Goal: Book appointment/travel/reservation

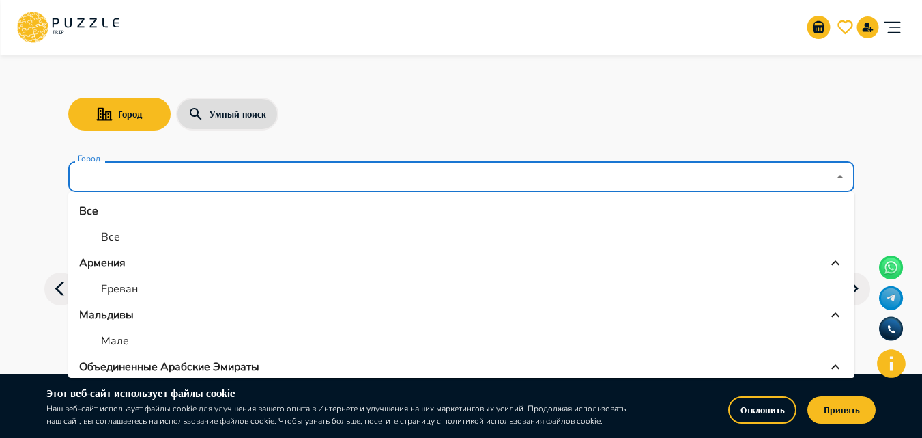
click at [123, 183] on input "Город" at bounding box center [451, 177] width 753 height 26
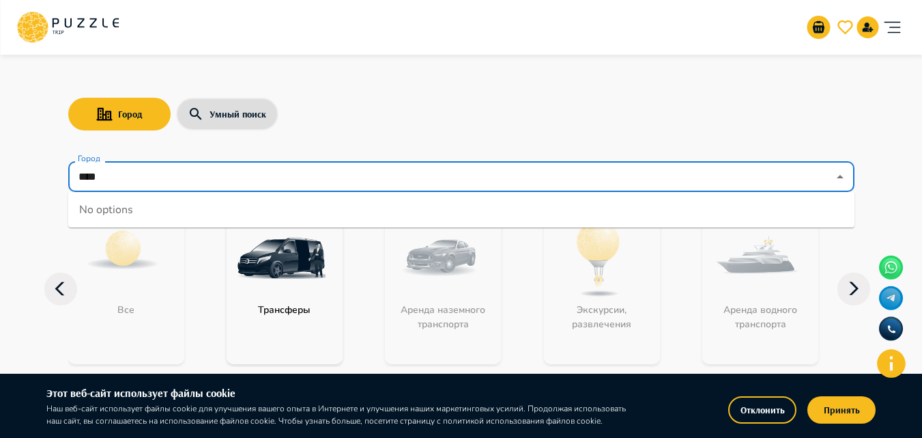
type input "*****"
drag, startPoint x: 130, startPoint y: 178, endPoint x: 14, endPoint y: 179, distance: 116.7
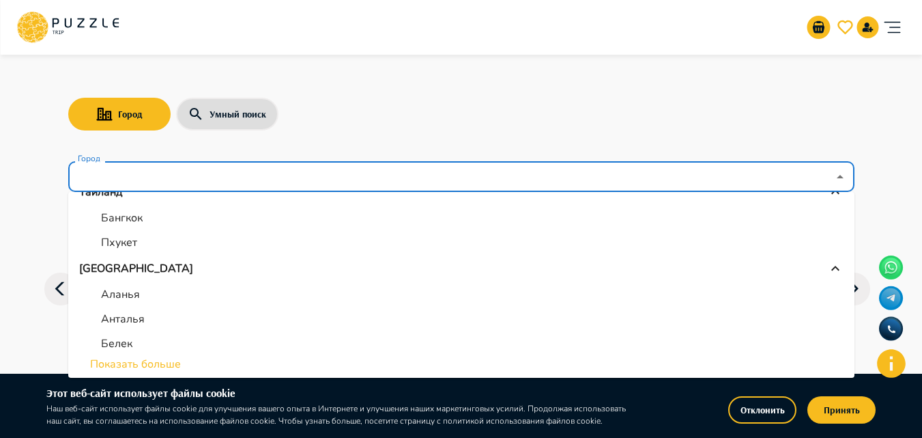
scroll to position [68, 0]
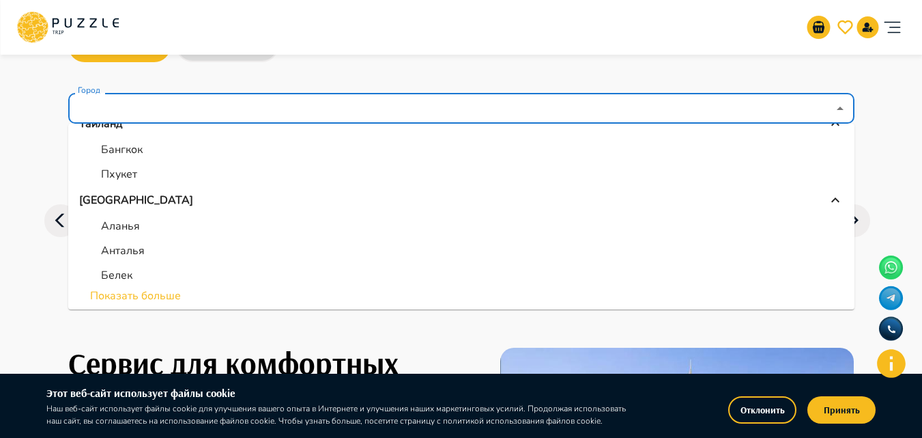
click at [135, 296] on li "Показать больше" at bounding box center [461, 295] width 787 height 16
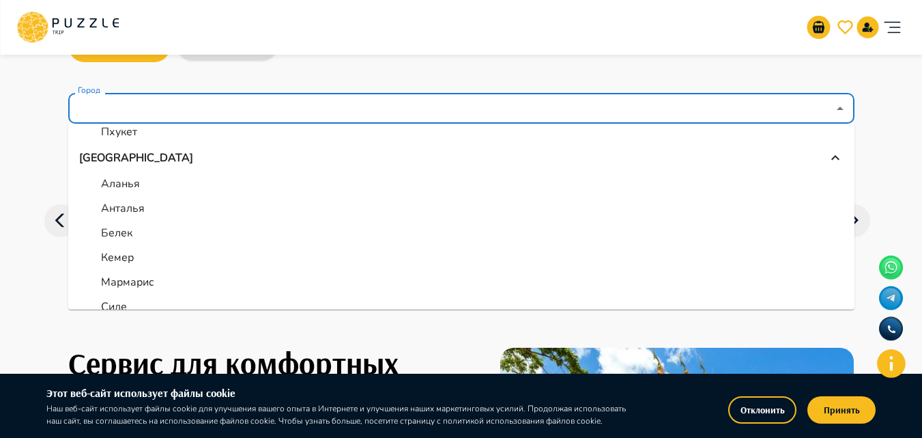
scroll to position [530, 0]
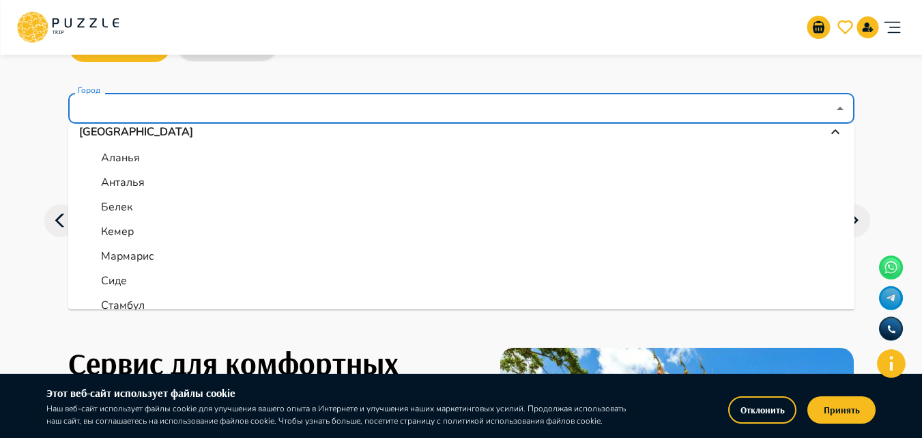
click at [132, 236] on p "Кемер" at bounding box center [117, 231] width 33 height 16
type input "*****"
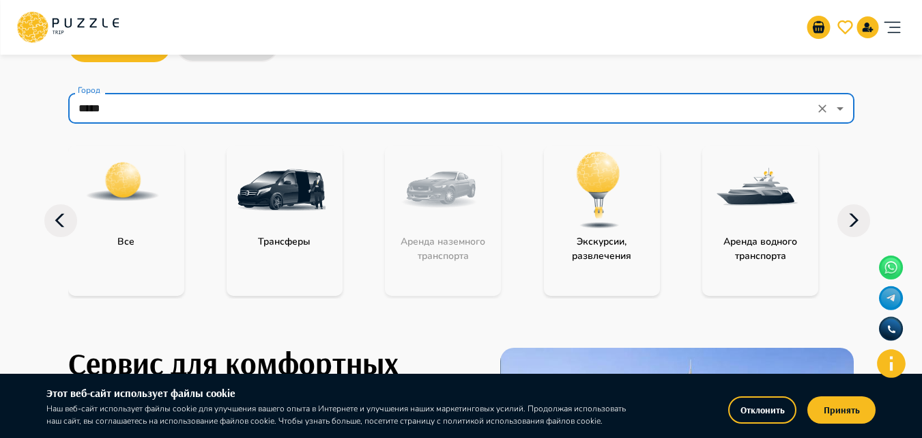
click at [436, 217] on div "Аренда наземного транспорта" at bounding box center [443, 220] width 116 height 150
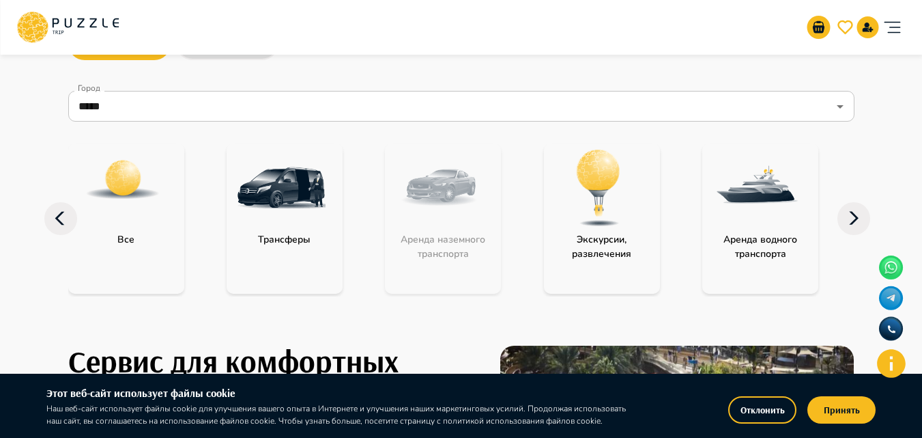
scroll to position [68, 0]
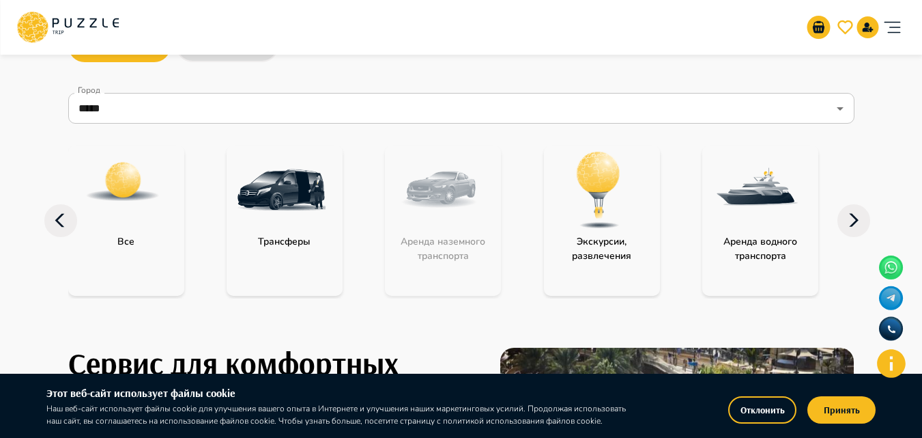
click at [847, 216] on icon at bounding box center [854, 220] width 33 height 33
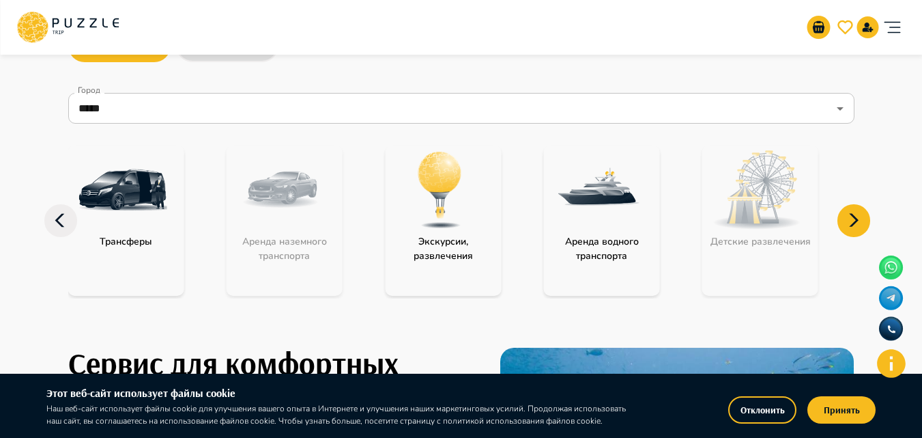
click at [849, 216] on icon at bounding box center [854, 220] width 33 height 33
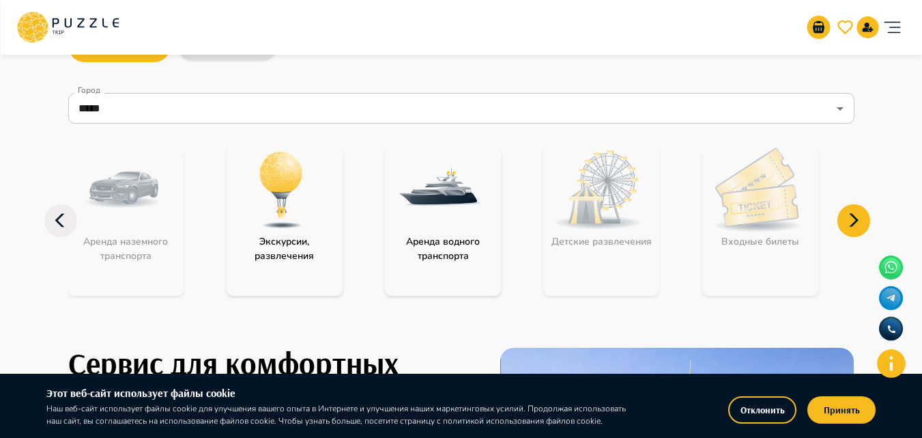
click at [849, 216] on icon at bounding box center [854, 220] width 33 height 33
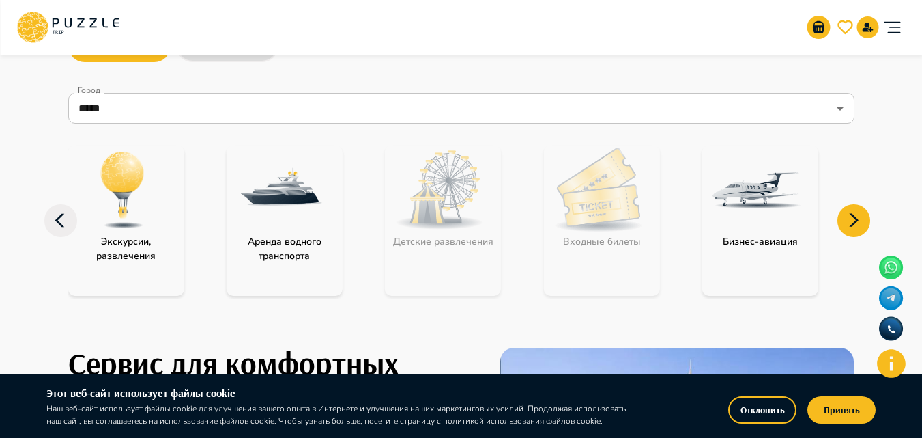
click at [849, 216] on icon at bounding box center [854, 220] width 33 height 33
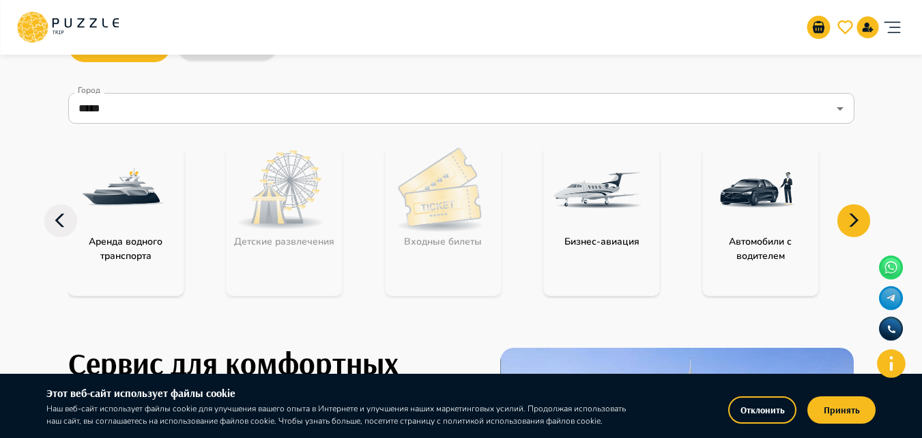
click at [849, 216] on icon at bounding box center [854, 220] width 33 height 33
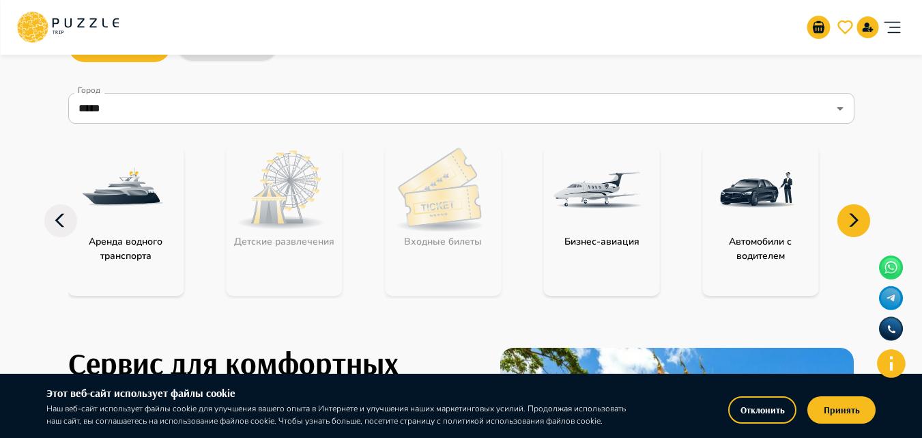
click at [849, 216] on icon at bounding box center [854, 220] width 33 height 33
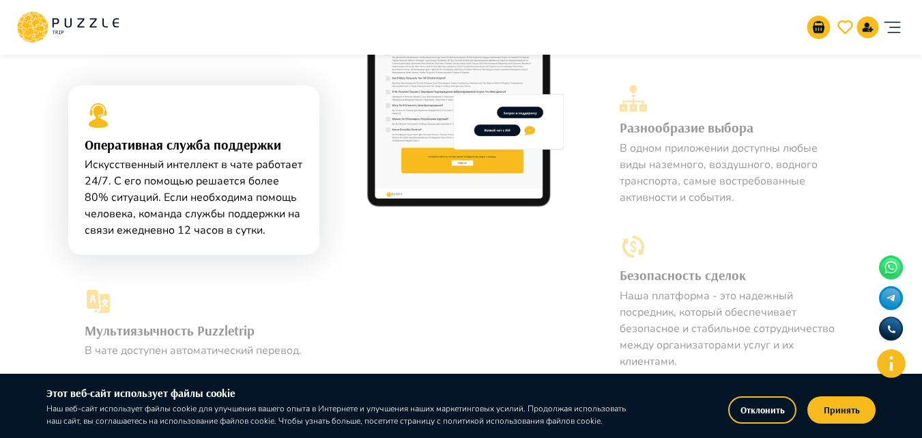
scroll to position [888, 0]
